Goal: Task Accomplishment & Management: Manage account settings

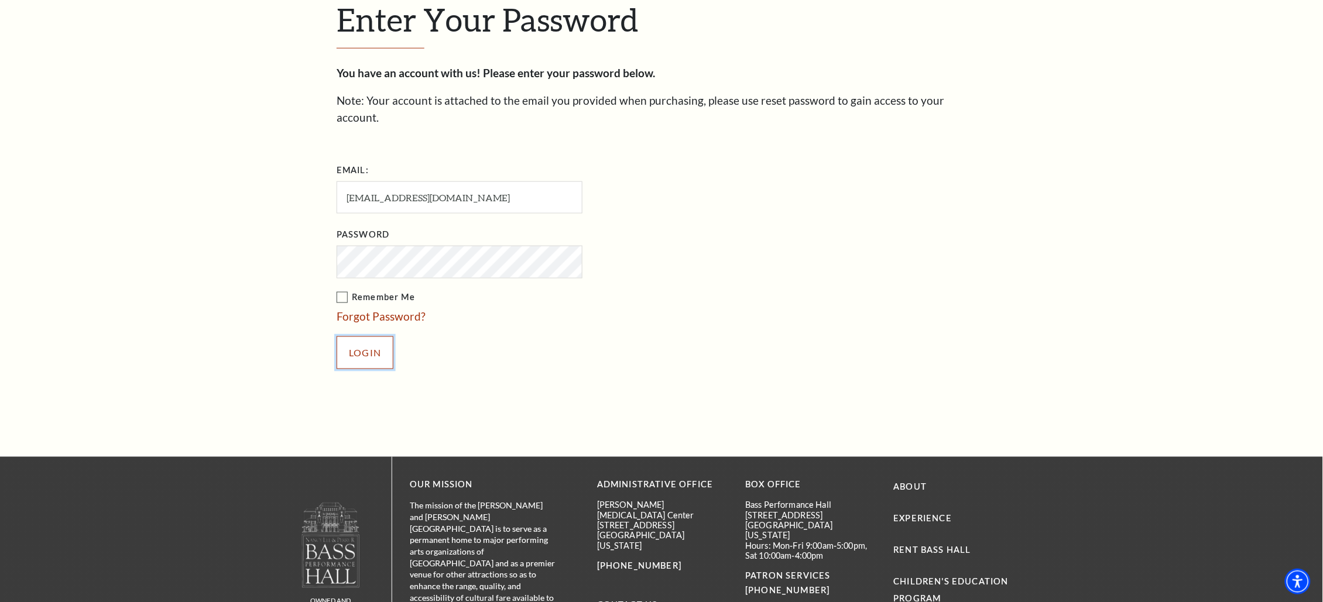
click at [366, 351] on input "Login" at bounding box center [365, 353] width 57 height 33
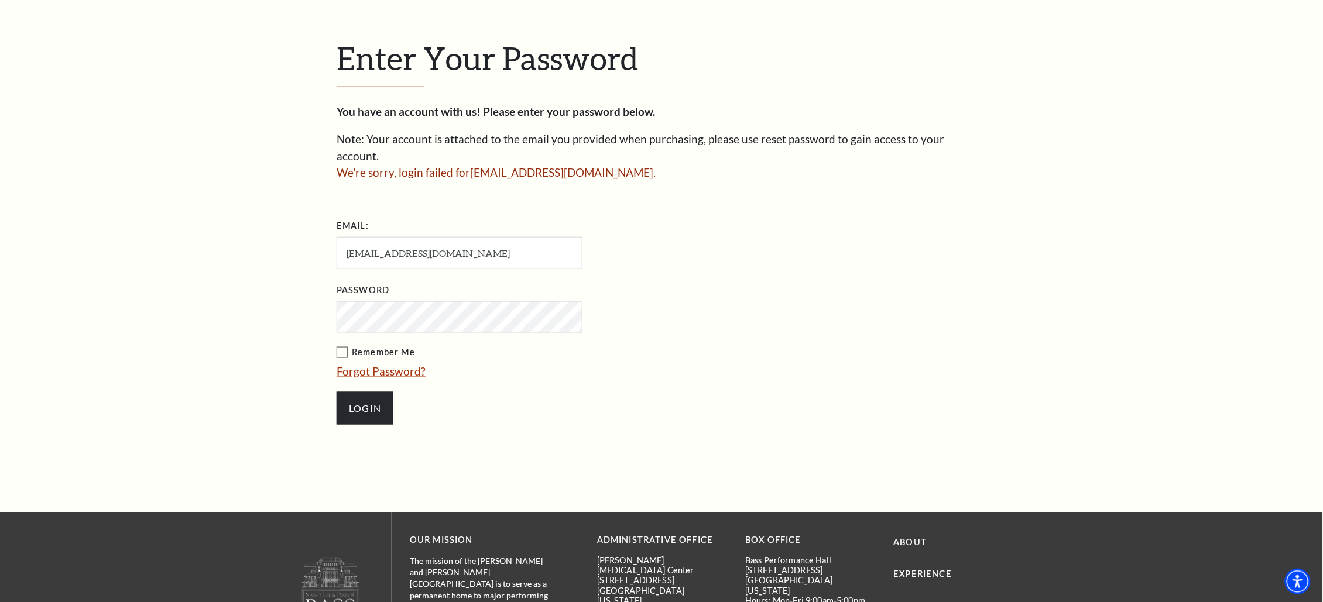
click at [384, 365] on link "Forgot Password?" at bounding box center [381, 371] width 89 height 13
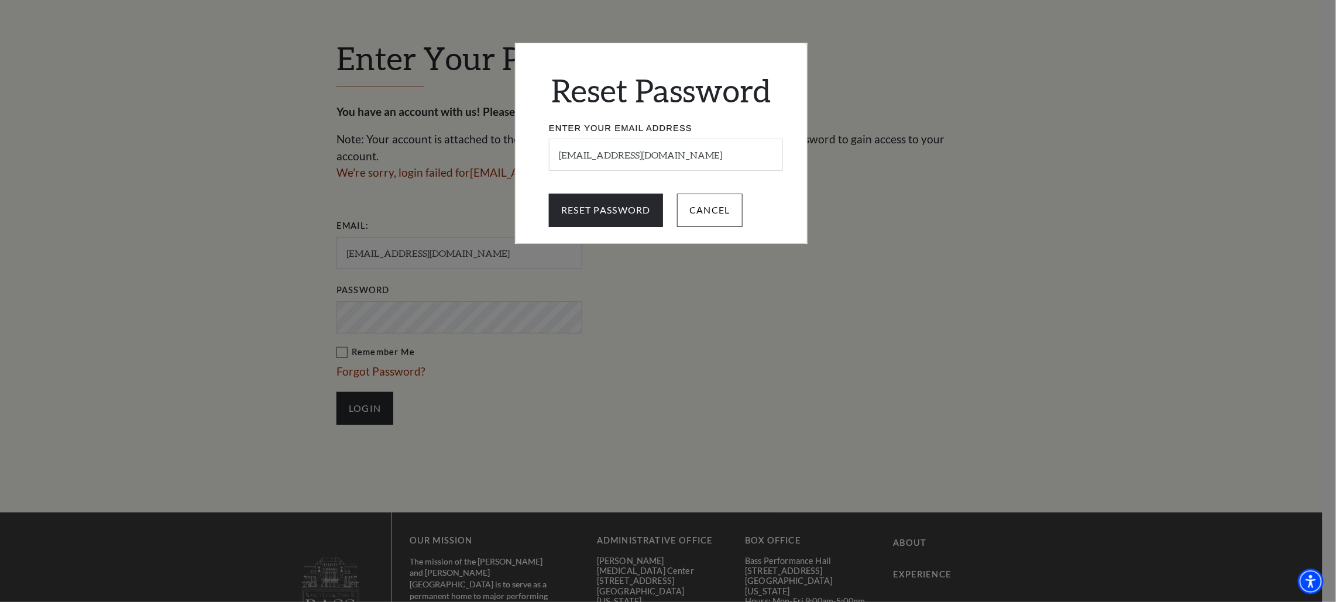
click at [602, 346] on div "Reset Password Enter Your Email Address mylife0587@gmail.com Reset Password Can…" at bounding box center [668, 301] width 1336 height 602
click at [574, 209] on input "Reset Password" at bounding box center [606, 210] width 114 height 33
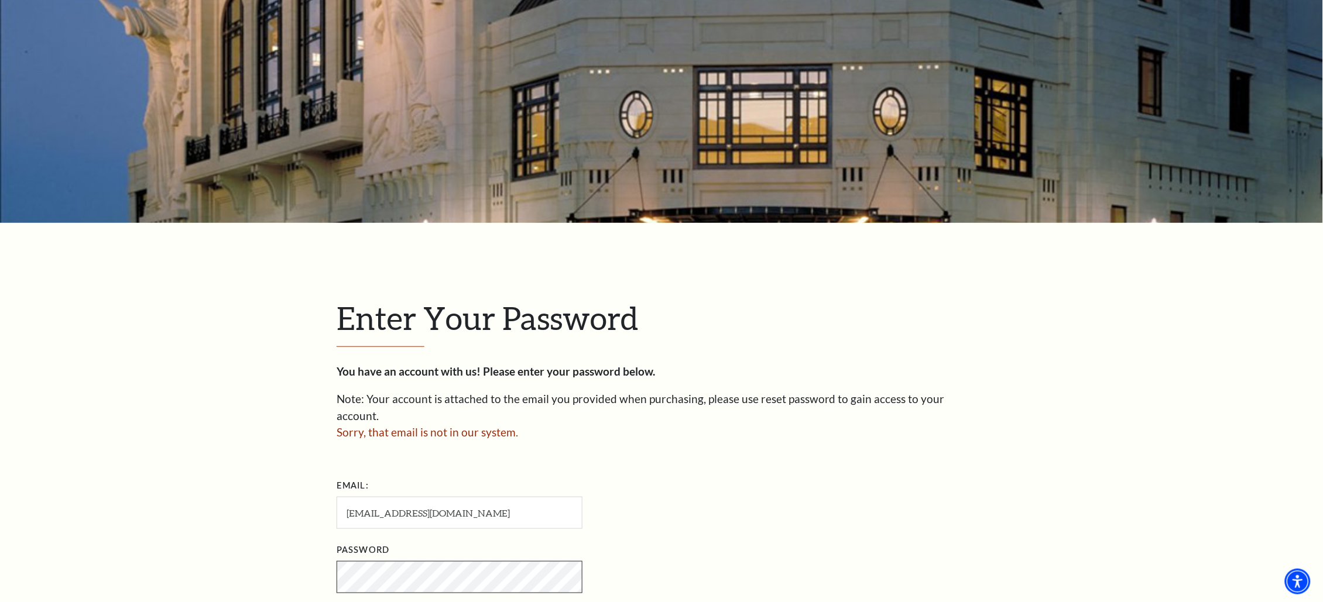
scroll to position [112, 0]
